Goal: Task Accomplishment & Management: Use online tool/utility

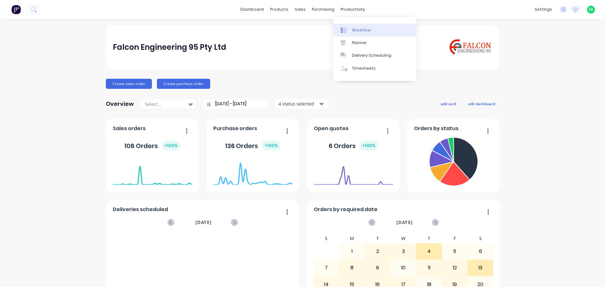
click at [353, 29] on div "Workflow" at bounding box center [361, 30] width 19 height 6
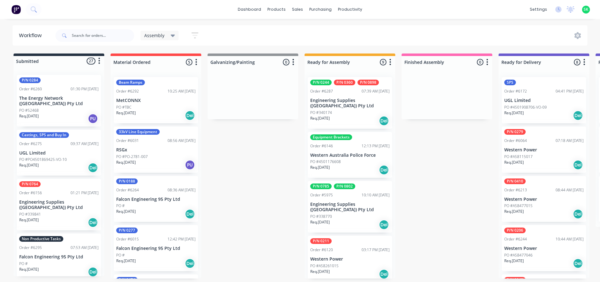
click at [59, 261] on div "PO #" at bounding box center [58, 264] width 79 height 6
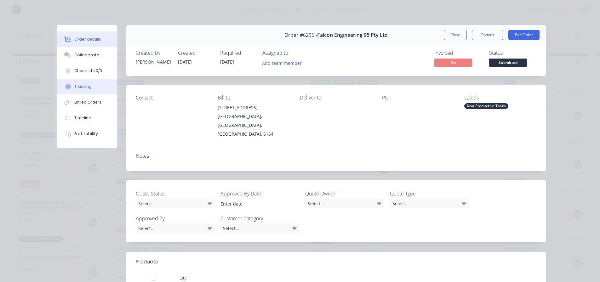
click at [79, 85] on div "Tracking" at bounding box center [82, 87] width 17 height 6
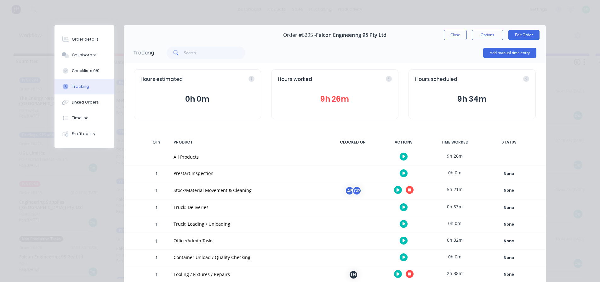
click at [406, 187] on button "button" at bounding box center [410, 190] width 8 height 8
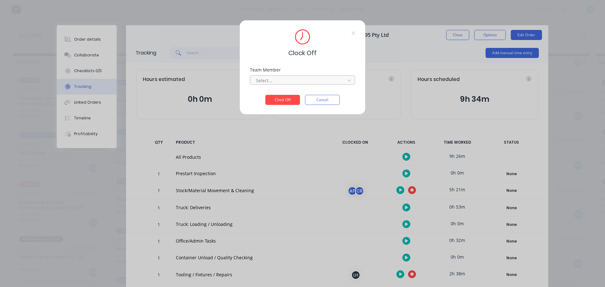
click at [306, 83] on div at bounding box center [298, 81] width 86 height 8
click at [298, 156] on div "Clock Off Team Member Select... Clock Off Cancel" at bounding box center [302, 143] width 605 height 287
click at [331, 100] on button "Cancel" at bounding box center [322, 100] width 35 height 10
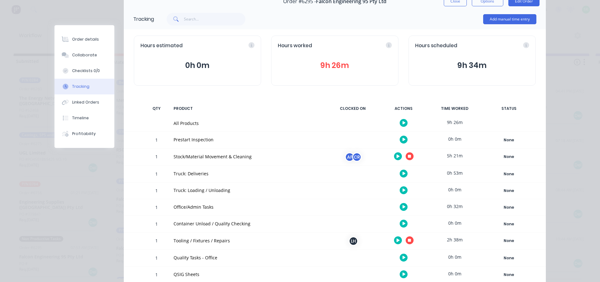
scroll to position [95, 0]
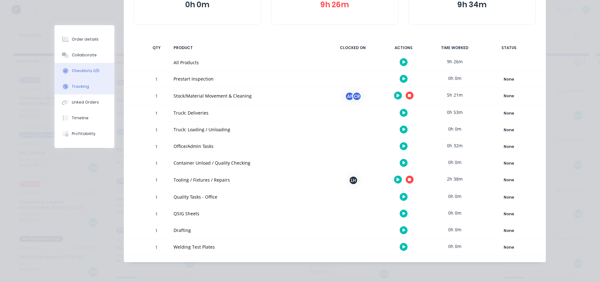
click at [86, 70] on div "Checklists 0/0" at bounding box center [86, 71] width 28 height 6
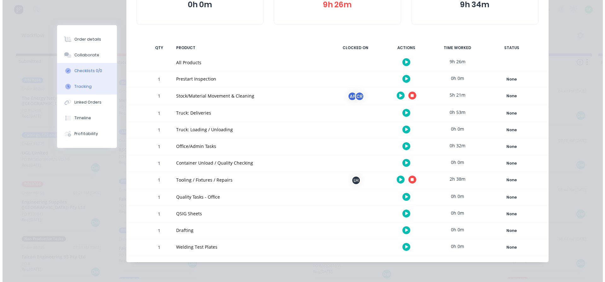
scroll to position [0, 0]
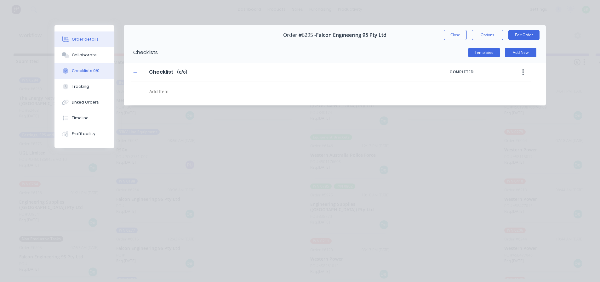
click at [84, 43] on button "Order details" at bounding box center [85, 40] width 60 height 16
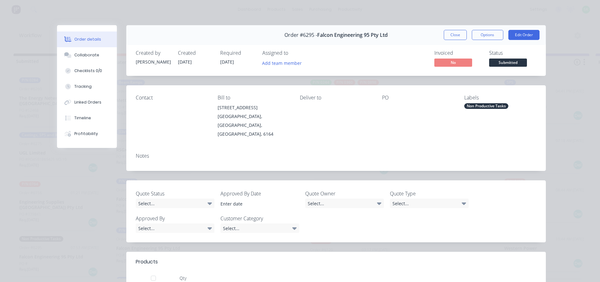
click at [454, 34] on button "Close" at bounding box center [455, 35] width 23 height 10
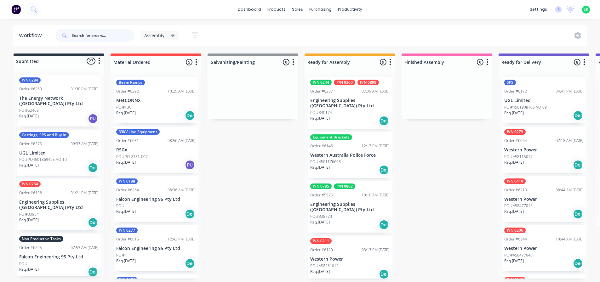
click at [74, 38] on input "text" at bounding box center [103, 35] width 62 height 13
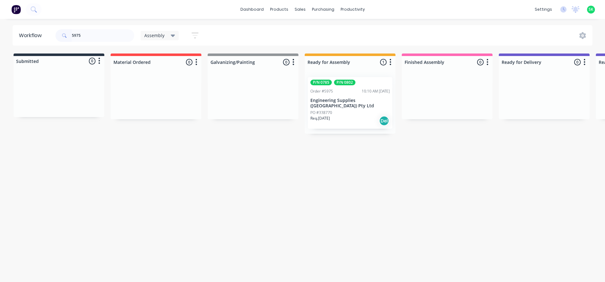
click at [352, 98] on p "Engineering Supplies ([GEOGRAPHIC_DATA]) Pty Ltd" at bounding box center [349, 103] width 79 height 11
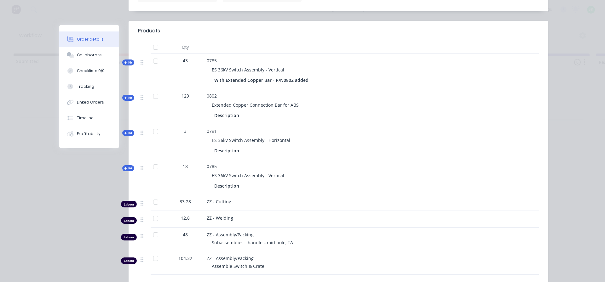
scroll to position [252, 0]
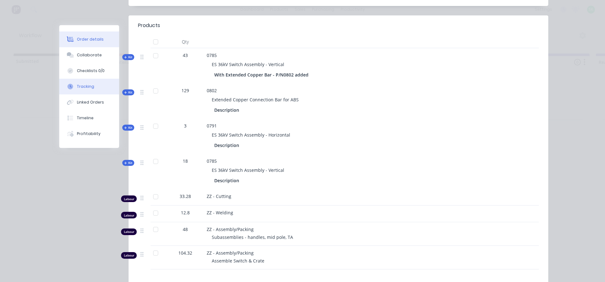
click at [80, 84] on div "Tracking" at bounding box center [85, 87] width 17 height 6
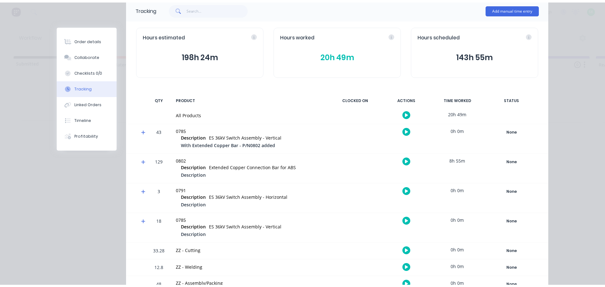
scroll to position [0, 0]
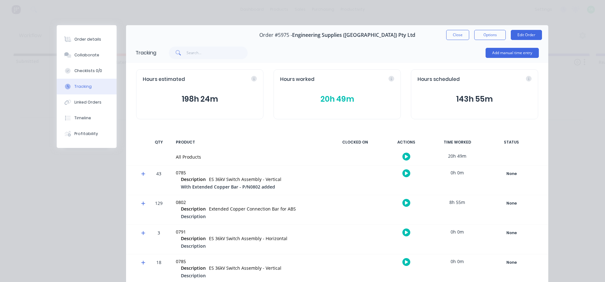
click at [406, 158] on button "button" at bounding box center [406, 157] width 8 height 8
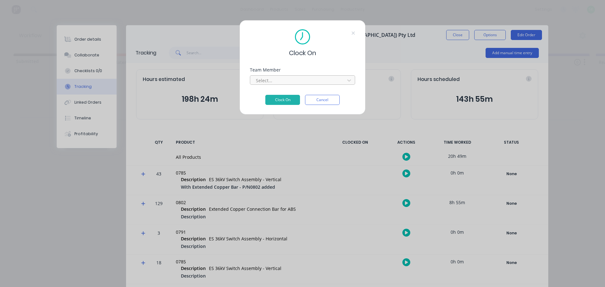
click at [330, 80] on div at bounding box center [298, 81] width 86 height 8
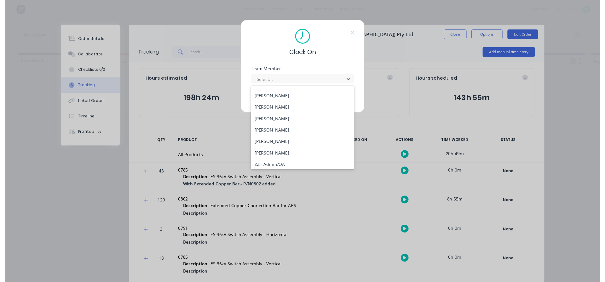
scroll to position [265, 0]
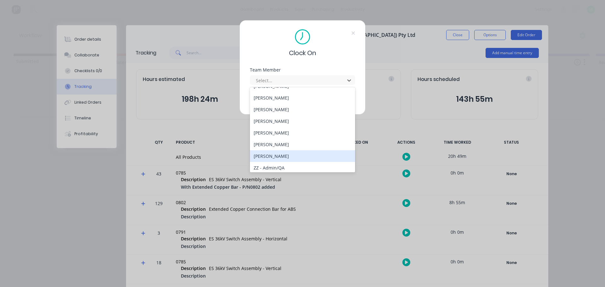
click at [288, 155] on div "[PERSON_NAME]" at bounding box center [302, 156] width 105 height 12
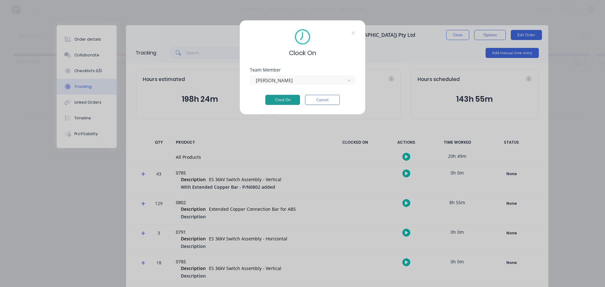
click at [279, 100] on button "Clock On" at bounding box center [282, 100] width 35 height 10
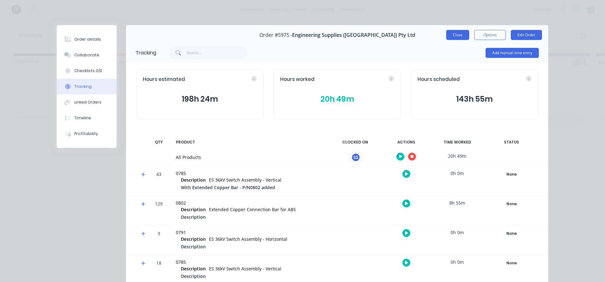
click at [452, 37] on button "Close" at bounding box center [457, 35] width 23 height 10
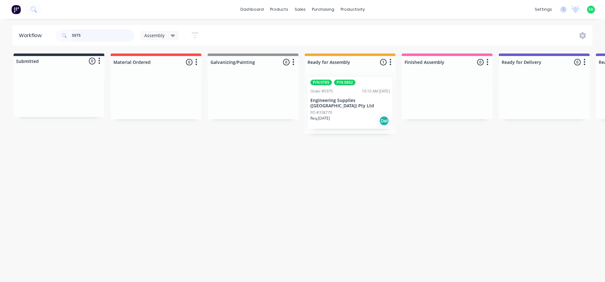
drag, startPoint x: 89, startPoint y: 33, endPoint x: 43, endPoint y: 32, distance: 45.7
click at [43, 33] on header "Workflow 5975 Assembly Save new view None edit Assembly (Default) edit Fabricat…" at bounding box center [303, 35] width 580 height 20
drag, startPoint x: 90, startPoint y: 34, endPoint x: 9, endPoint y: 31, distance: 81.4
click at [10, 32] on div "Workflow 62695 Assembly Save new view None edit Assembly (Default) edit Fabrica…" at bounding box center [302, 35] width 605 height 20
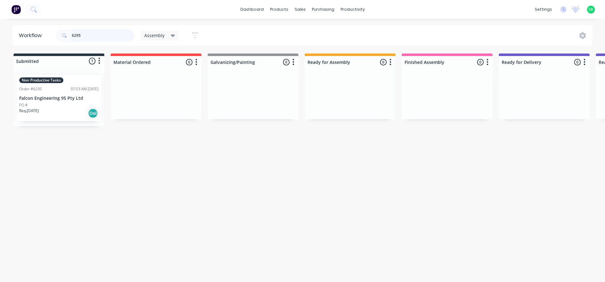
type input "6295"
click at [49, 86] on div "Non Productive Tasks Order #6295 07:53 AM [DATE] Falcon Engineering 95 Pty Ltd …" at bounding box center [59, 98] width 84 height 46
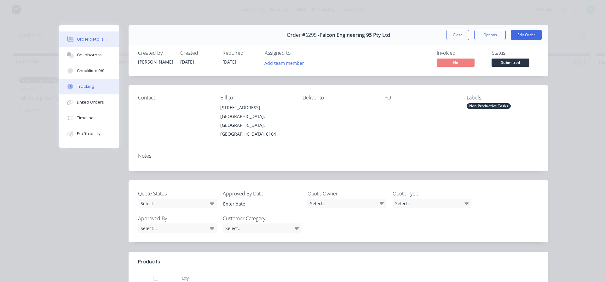
click at [89, 86] on div "Tracking" at bounding box center [85, 87] width 17 height 6
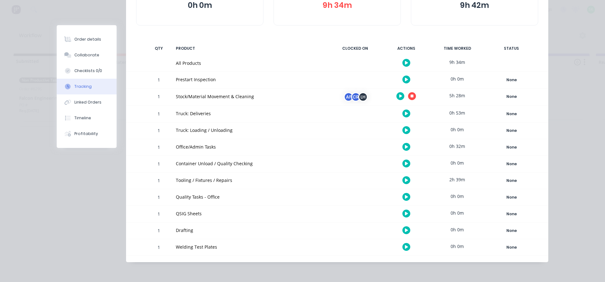
scroll to position [0, 0]
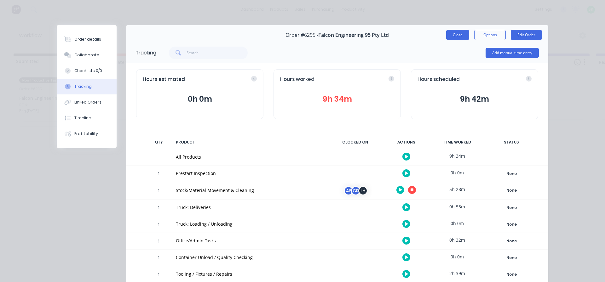
click at [460, 31] on button "Close" at bounding box center [457, 35] width 23 height 10
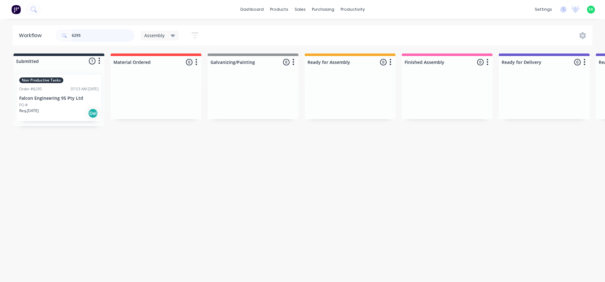
drag, startPoint x: 90, startPoint y: 34, endPoint x: 31, endPoint y: 27, distance: 59.7
click at [33, 28] on header "Workflow 6295 Assembly Save new view None edit Assembly (Default) edit Fabricat…" at bounding box center [303, 35] width 580 height 20
